Goal: Information Seeking & Learning: Learn about a topic

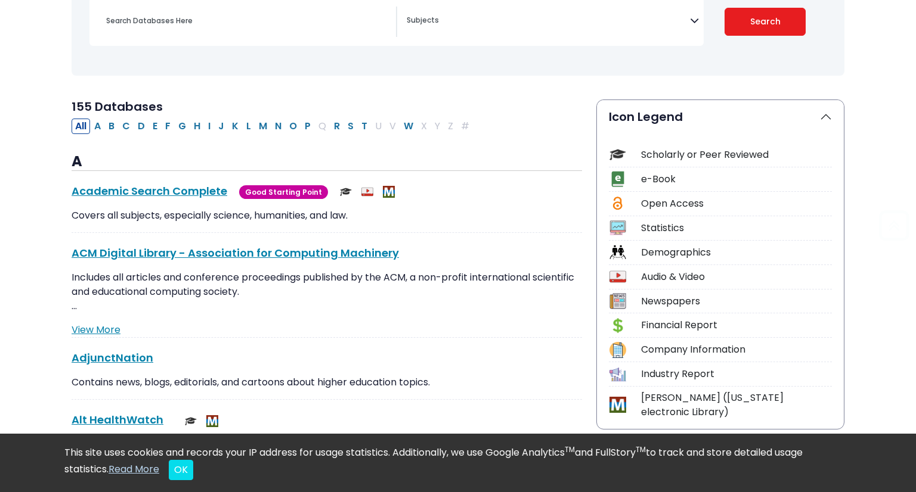
scroll to position [191, 0]
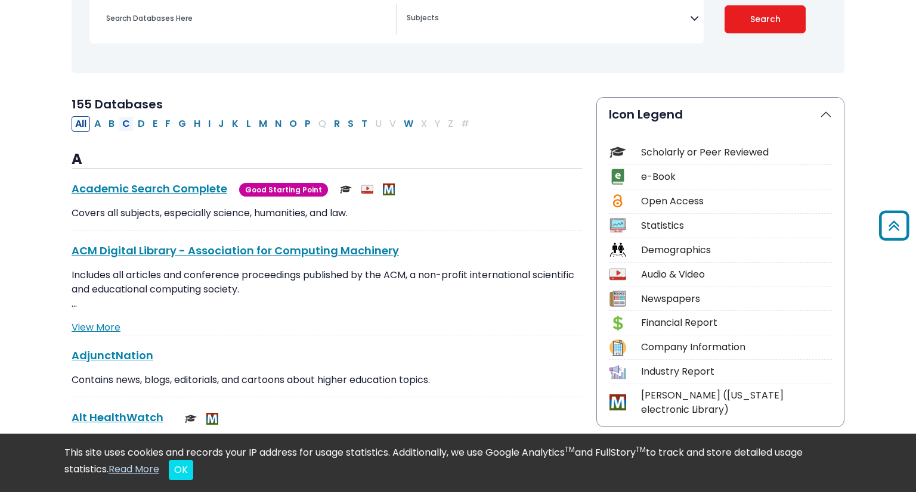
click at [127, 126] on button "C" at bounding box center [126, 123] width 15 height 15
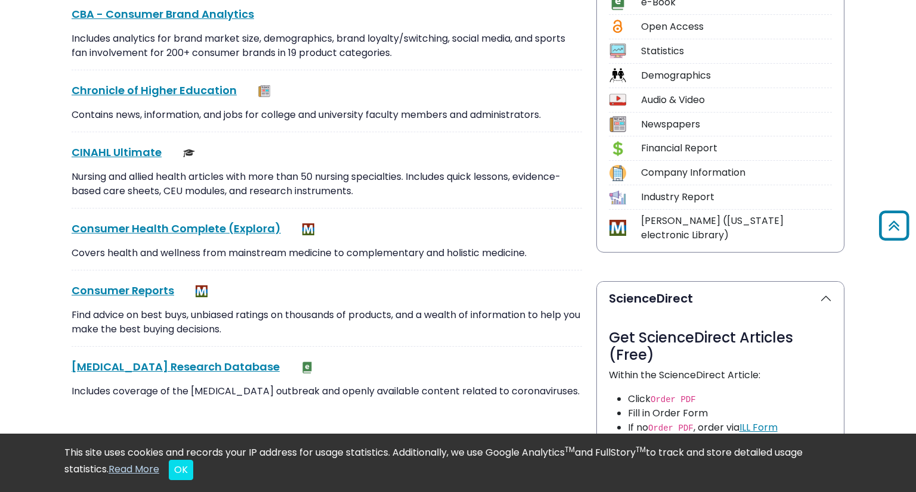
scroll to position [373, 0]
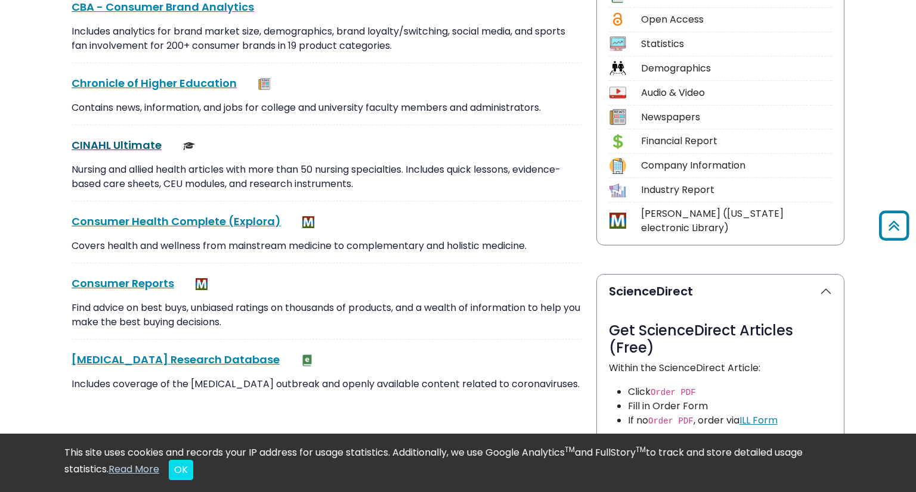
click at [121, 142] on link "CINAHL Ultimate This link opens in a new window" at bounding box center [117, 145] width 90 height 15
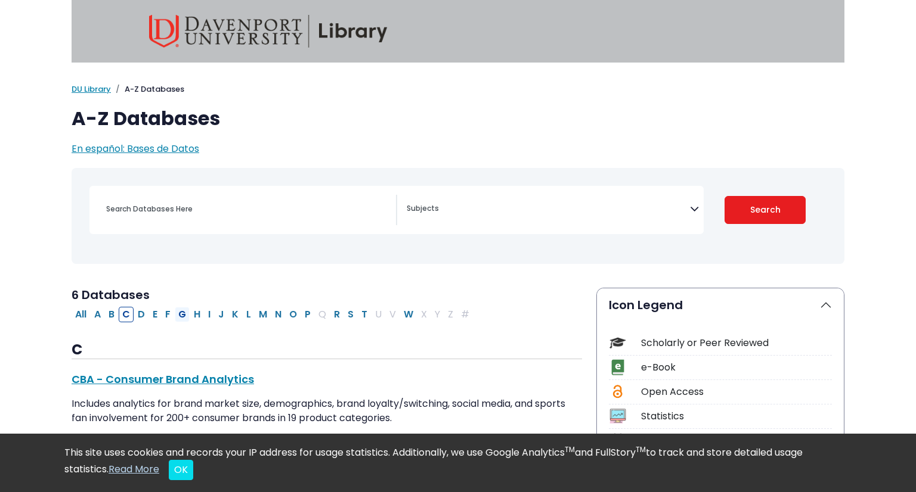
click at [184, 315] on button "G" at bounding box center [182, 314] width 15 height 15
select select "Database Subject Filter"
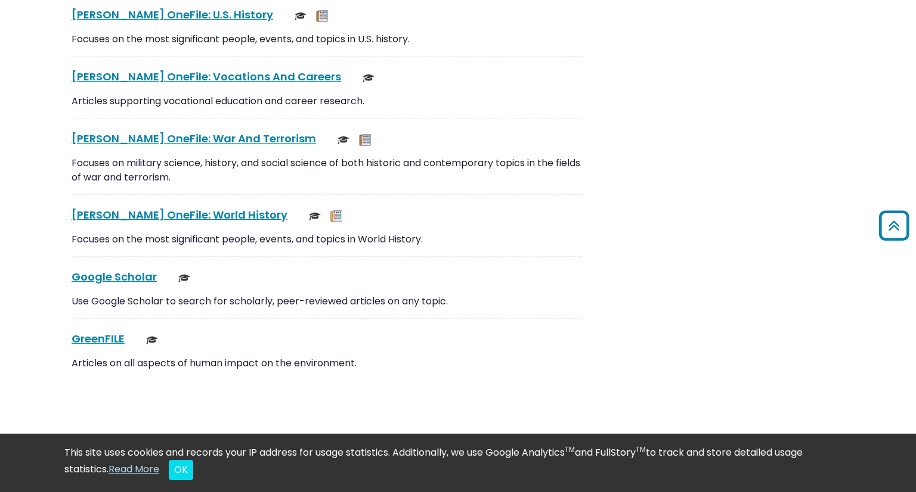
scroll to position [3301, 0]
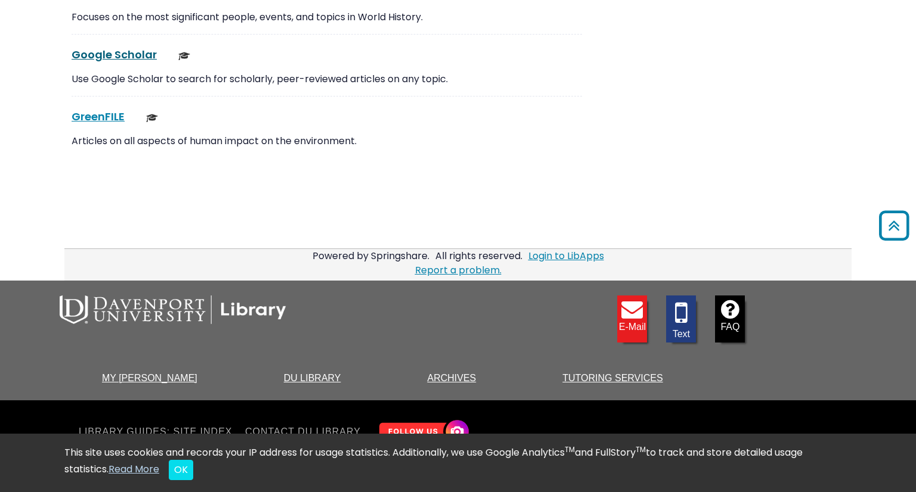
click at [145, 52] on link "Google Scholar This link opens in a new window" at bounding box center [114, 54] width 85 height 15
